Goal: Browse casually

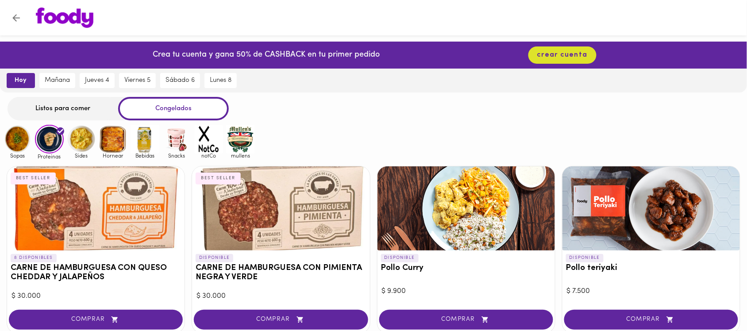
click at [76, 151] on img at bounding box center [81, 139] width 29 height 29
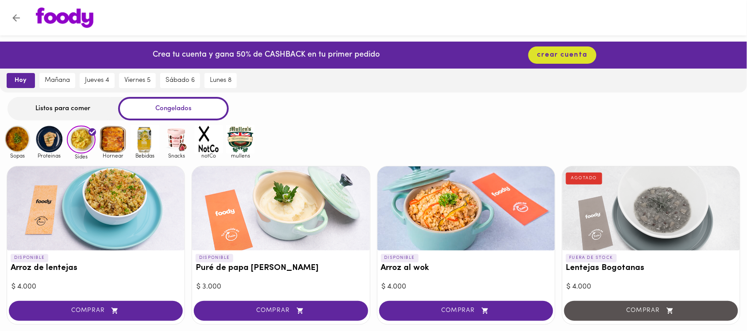
click at [108, 139] on img at bounding box center [113, 139] width 29 height 29
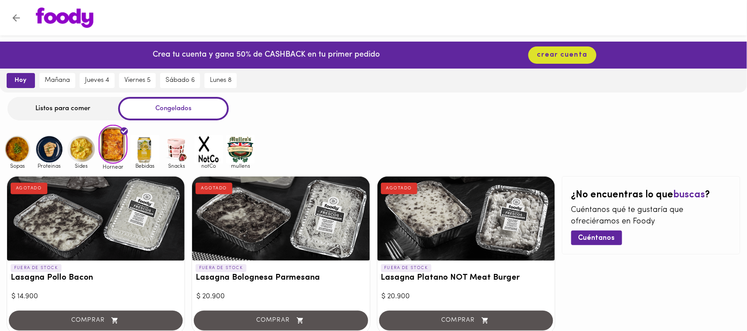
click at [144, 149] on img at bounding box center [145, 149] width 29 height 29
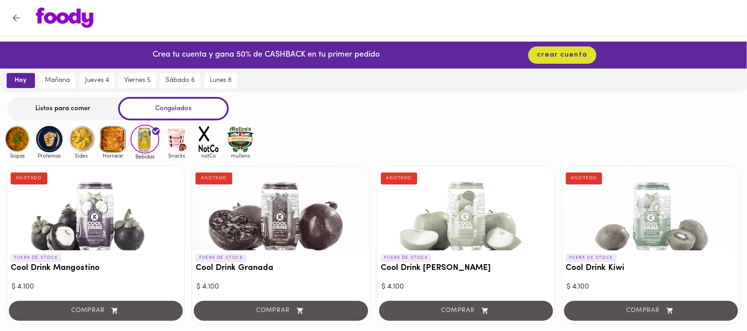
click at [20, 139] on img at bounding box center [17, 139] width 29 height 29
